Goal: Task Accomplishment & Management: Manage account settings

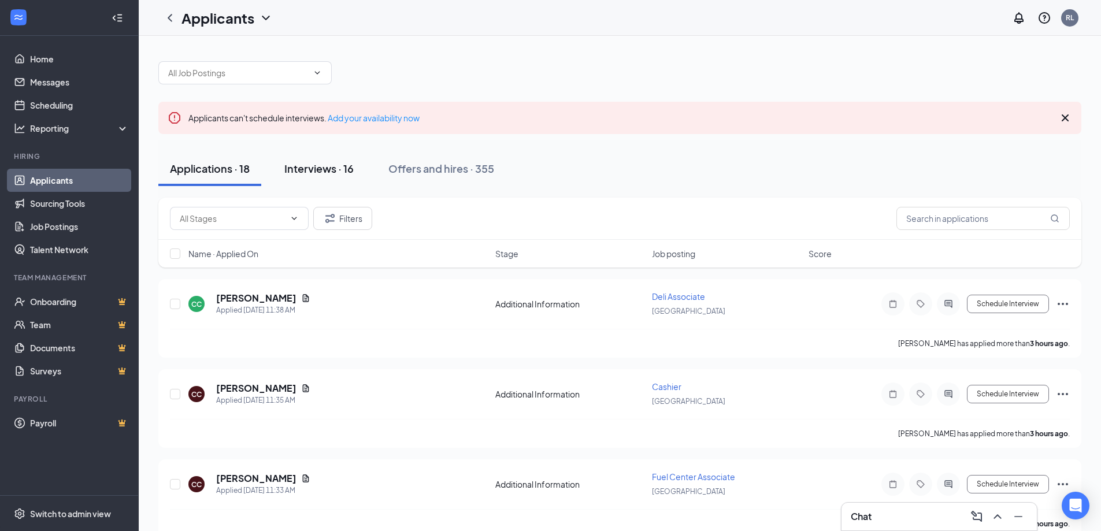
click at [328, 171] on div "Interviews · 16" at bounding box center [318, 168] width 69 height 14
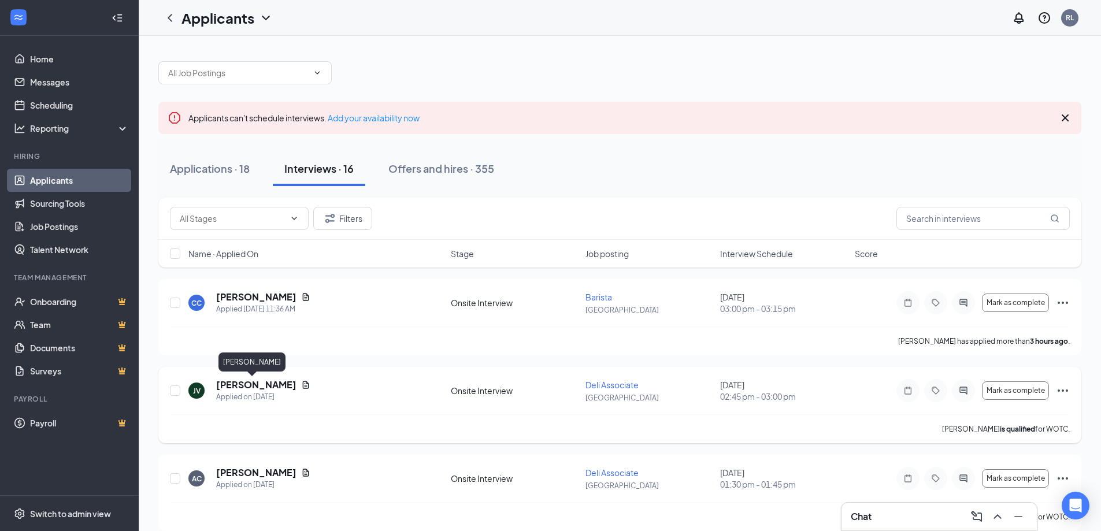
click at [239, 382] on h5 "[PERSON_NAME]" at bounding box center [256, 384] width 80 height 13
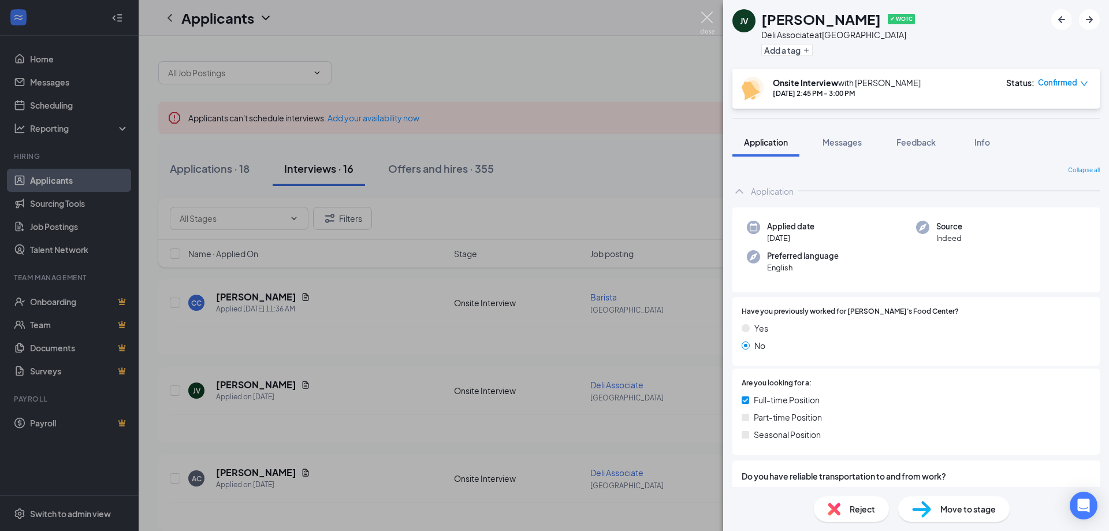
click at [707, 17] on img at bounding box center [707, 23] width 14 height 23
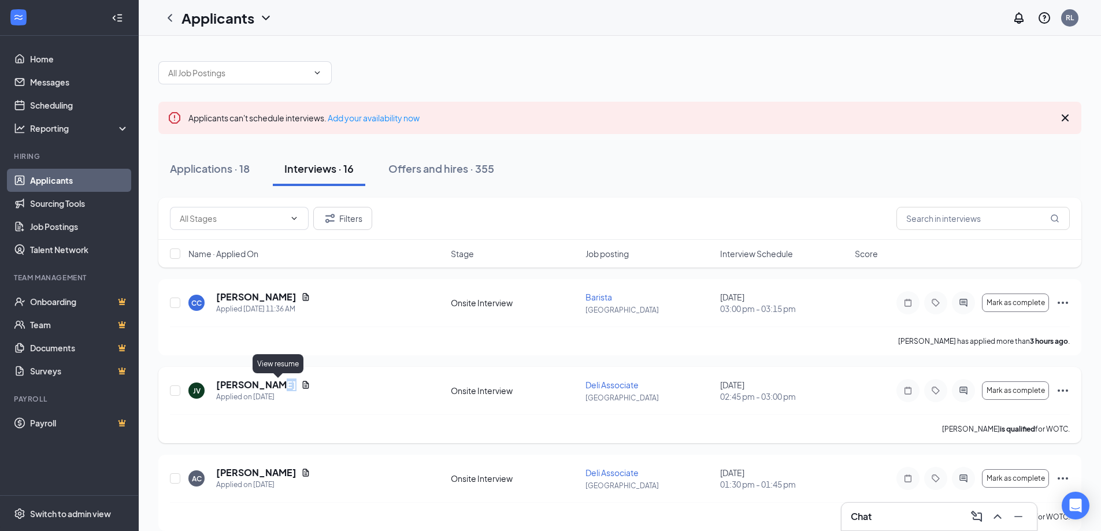
click at [301, 383] on icon "Document" at bounding box center [305, 384] width 9 height 9
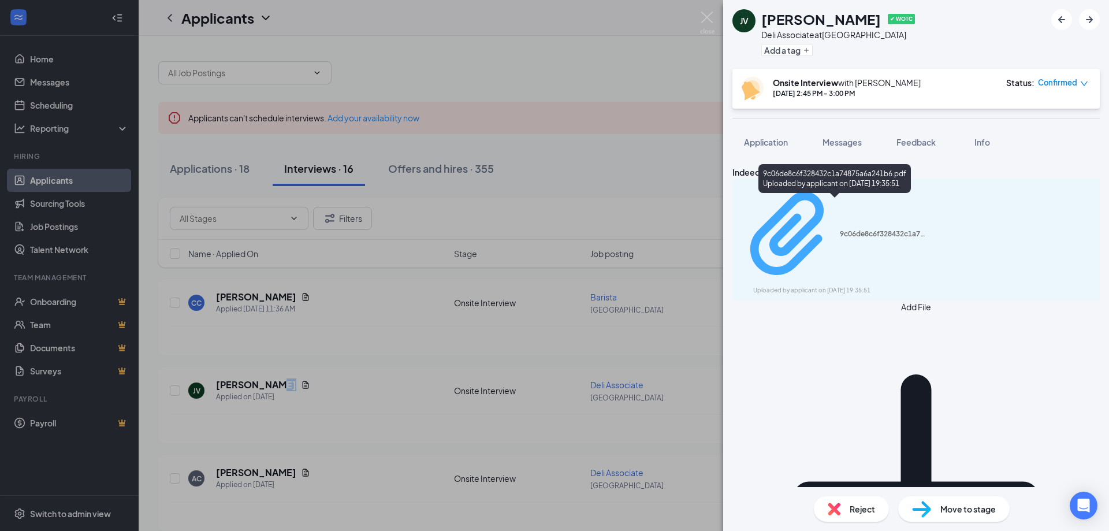
click at [927, 210] on div "9c06de8c6f328432c1a74875a6a241b6.pdf Uploaded by applicant on [DATE] 19:35:51" at bounding box center [833, 240] width 187 height 112
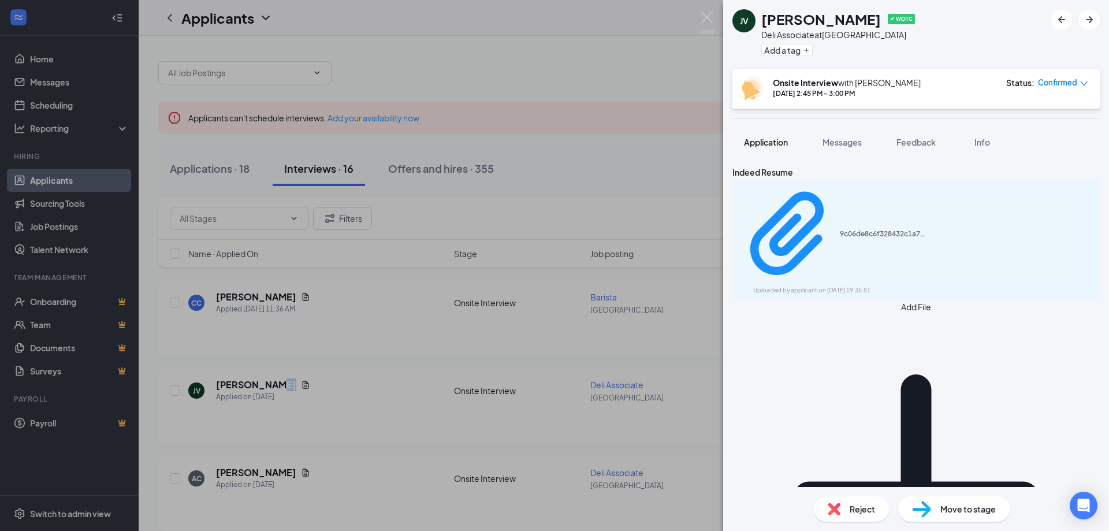
click at [780, 145] on span "Application" at bounding box center [766, 142] width 44 height 10
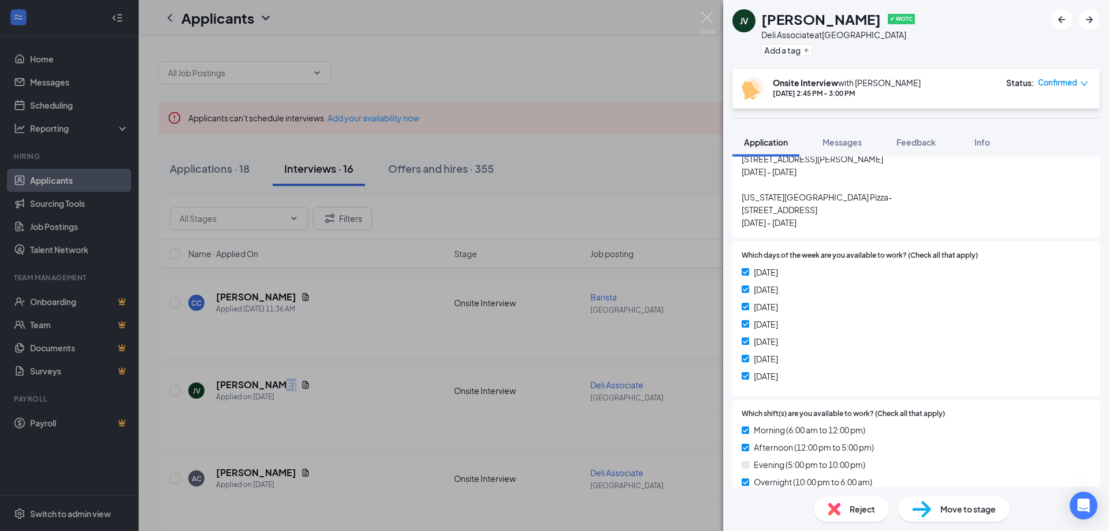
scroll to position [636, 0]
